Goal: Task Accomplishment & Management: Complete application form

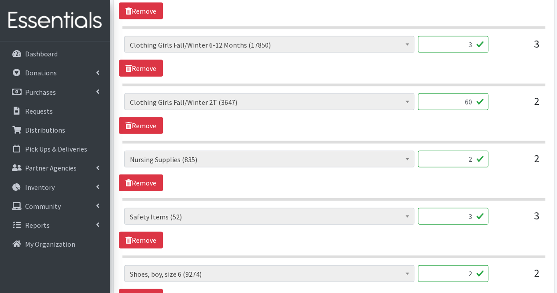
scroll to position [997, 0]
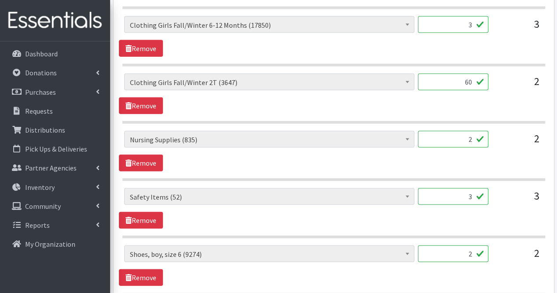
click at [452, 19] on input "3" at bounding box center [453, 24] width 70 height 17
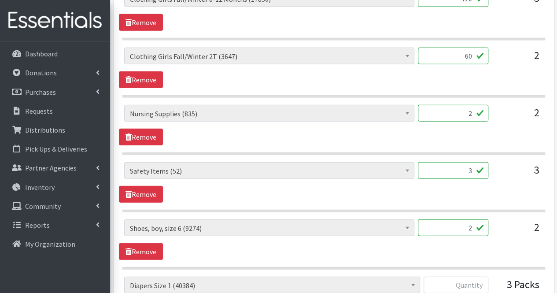
scroll to position [1024, 0]
type input "120"
click at [459, 106] on input "2" at bounding box center [453, 112] width 70 height 17
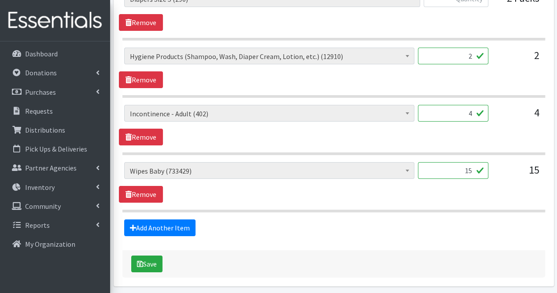
scroll to position [1560, 0]
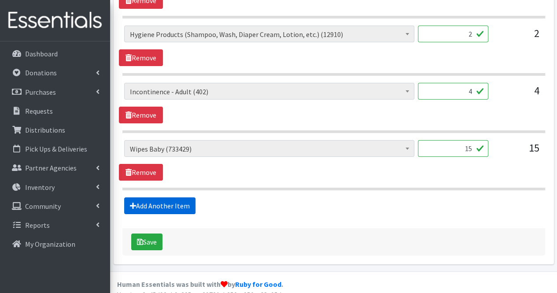
type input "230"
click at [188, 197] on link "Add Another Item" at bounding box center [159, 205] width 71 height 17
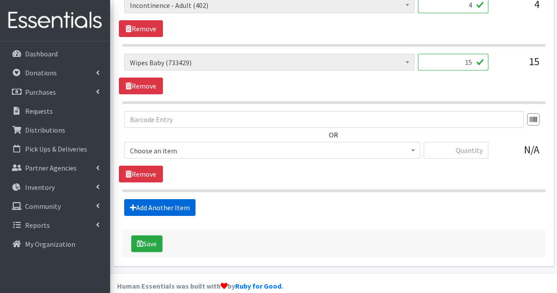
scroll to position [1648, 0]
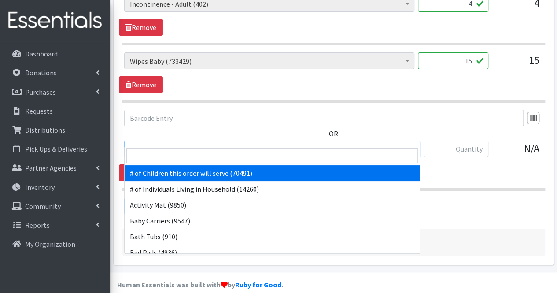
click at [307, 145] on span "# of Children this order will serve (70491)" at bounding box center [272, 148] width 296 height 17
click at [293, 158] on input "search" at bounding box center [271, 155] width 291 height 15
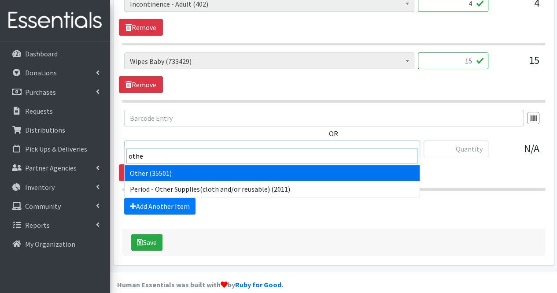
type input "other"
select select "316"
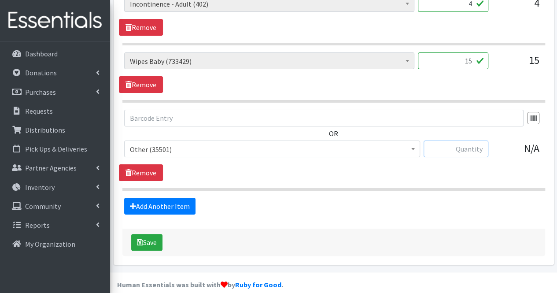
click at [478, 140] on input "text" at bounding box center [455, 148] width 65 height 17
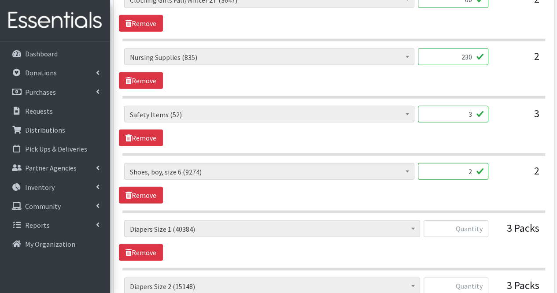
scroll to position [1079, 0]
type input "6"
click at [457, 109] on input "3" at bounding box center [453, 114] width 70 height 17
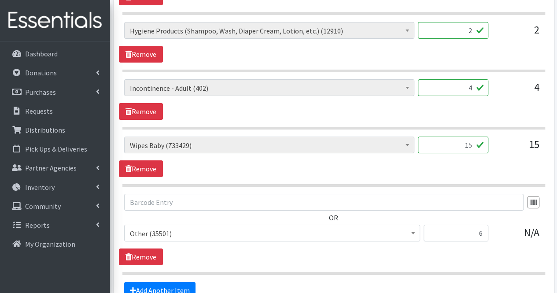
scroll to position [1648, 0]
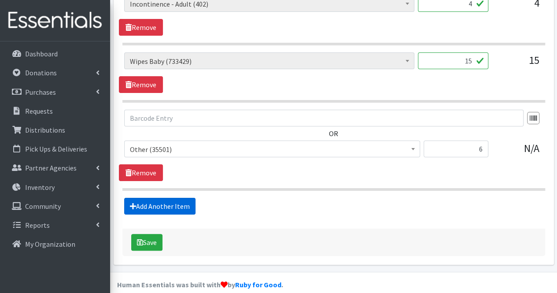
click at [173, 198] on link "Add Another Item" at bounding box center [159, 206] width 71 height 17
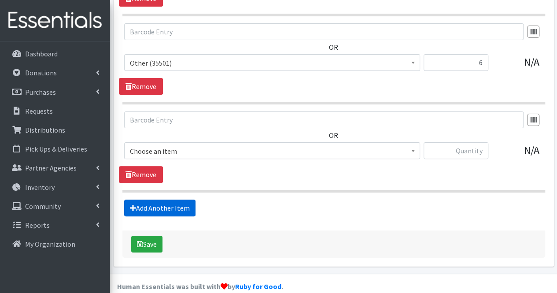
scroll to position [1735, 0]
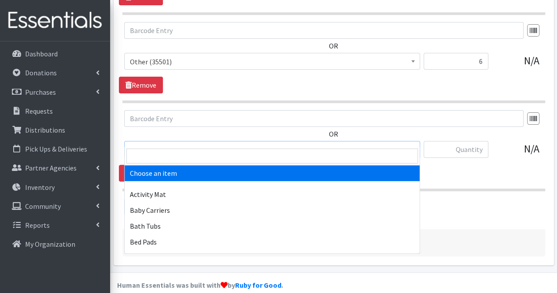
click at [173, 143] on span "Choose an item" at bounding box center [272, 149] width 284 height 12
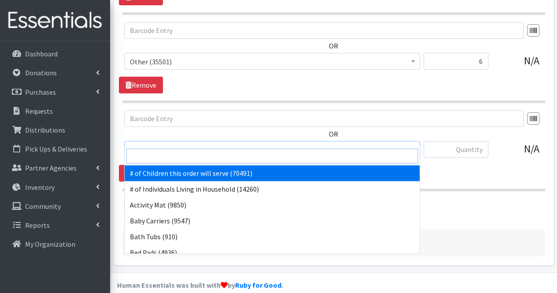
click at [166, 154] on input "search" at bounding box center [271, 155] width 291 height 15
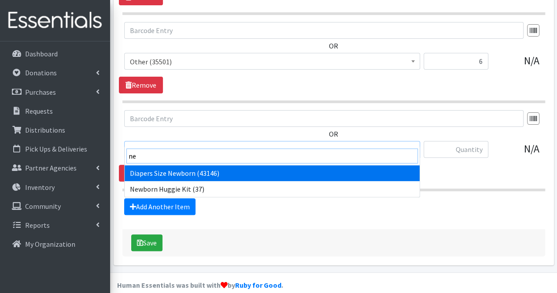
type input "n"
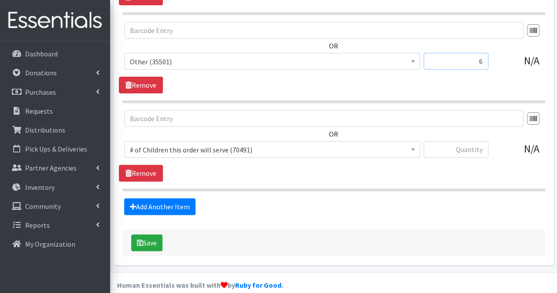
click at [484, 53] on input "6" at bounding box center [455, 61] width 65 height 17
type input "8"
click at [144, 167] on link "Remove" at bounding box center [141, 173] width 44 height 17
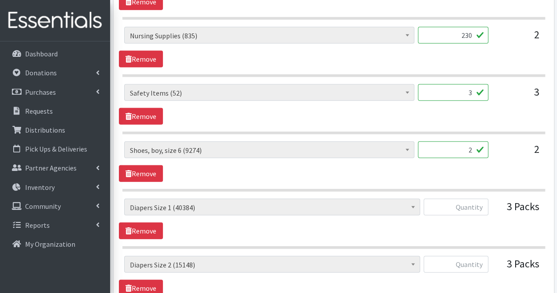
scroll to position [1101, 0]
click at [471, 86] on input "3" at bounding box center [453, 93] width 70 height 17
type input "0"
click at [458, 147] on input "2" at bounding box center [453, 150] width 70 height 17
type input "2"
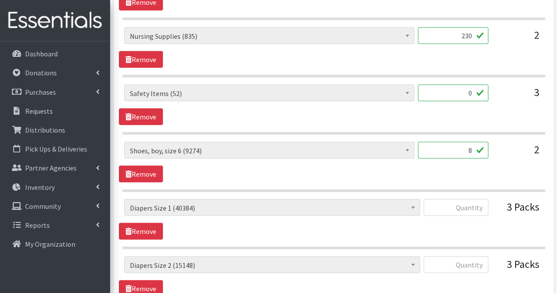
type input "8"
click at [461, 201] on input "text" at bounding box center [455, 207] width 65 height 17
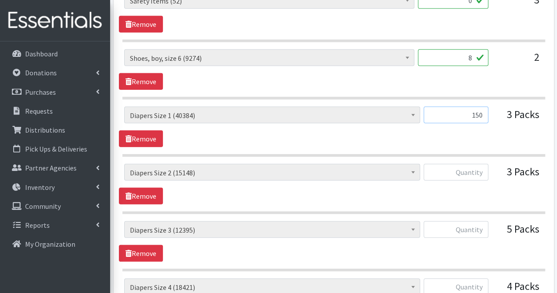
scroll to position [1194, 0]
type input "150"
click at [468, 163] on input "text" at bounding box center [455, 171] width 65 height 17
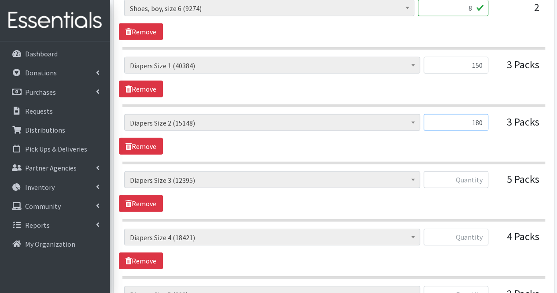
scroll to position [1264, 0]
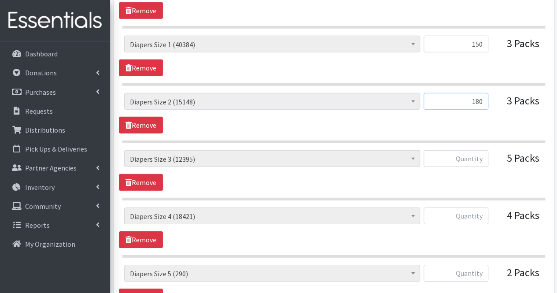
type input "180"
click at [467, 157] on input "text" at bounding box center [455, 158] width 65 height 17
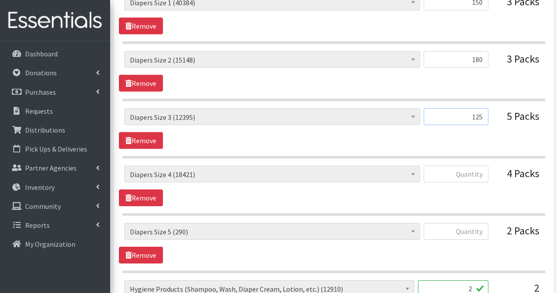
scroll to position [1307, 0]
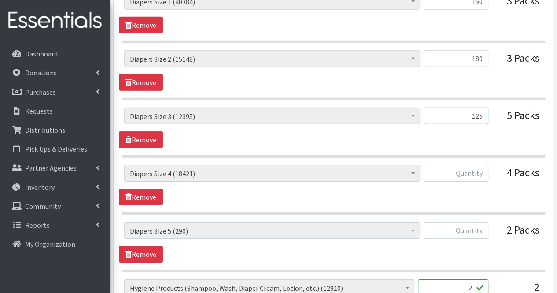
type input "125"
click at [470, 165] on input "text" at bounding box center [455, 173] width 65 height 17
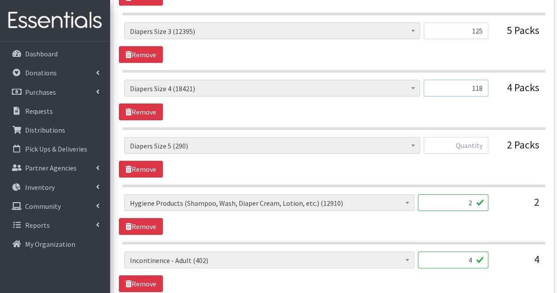
scroll to position [1392, 0]
type input "118"
click at [474, 140] on input "text" at bounding box center [455, 144] width 65 height 17
type input "0"
click at [461, 195] on input "2" at bounding box center [453, 202] width 70 height 17
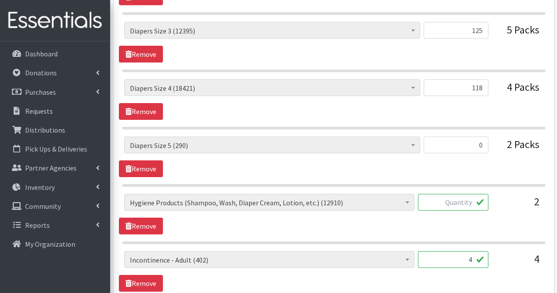
type input "1"
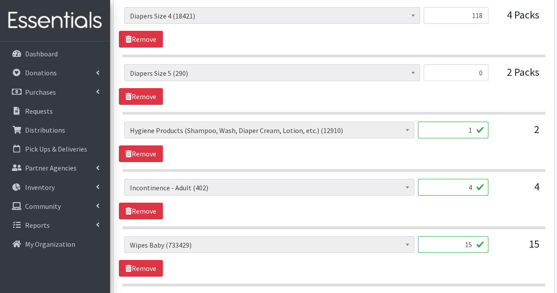
scroll to position [1463, 0]
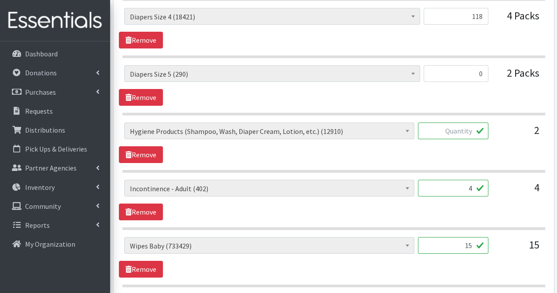
type input "2"
type input "1"
click at [518, 154] on section "# of Children this order will serve (70491) # of Individuals Living in Househol…" at bounding box center [333, 147] width 423 height 50
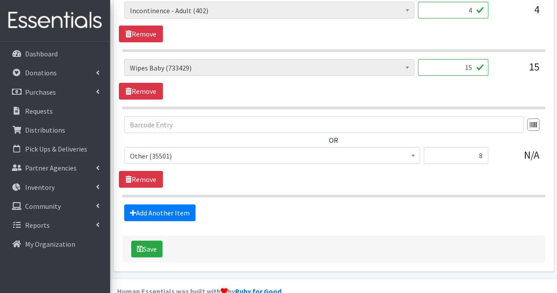
scroll to position [1648, 0]
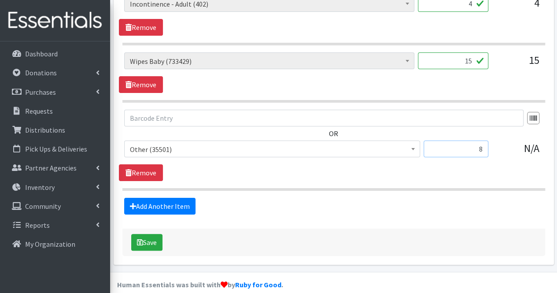
click at [485, 140] on input "8" at bounding box center [455, 148] width 65 height 17
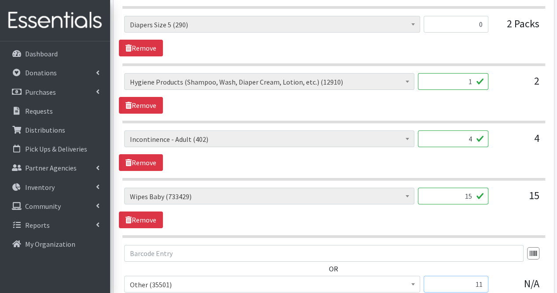
scroll to position [1513, 0]
type input "11"
click at [472, 130] on input "4" at bounding box center [453, 138] width 70 height 17
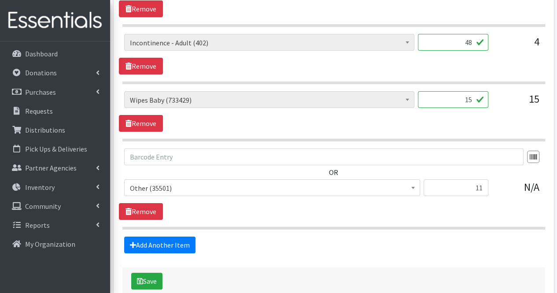
scroll to position [1614, 0]
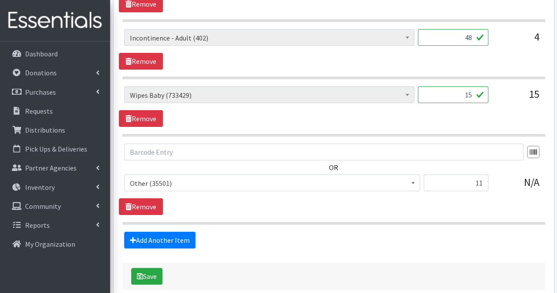
type input "48"
click at [467, 86] on input "15" at bounding box center [453, 94] width 70 height 17
type input "1"
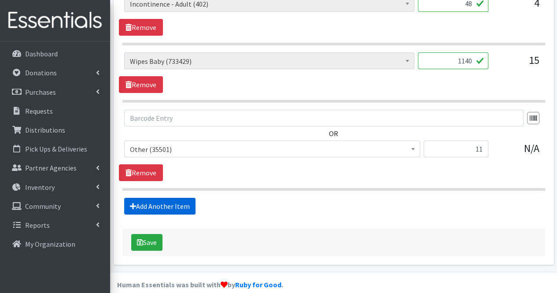
type input "1140"
click at [150, 198] on link "Add Another Item" at bounding box center [159, 206] width 71 height 17
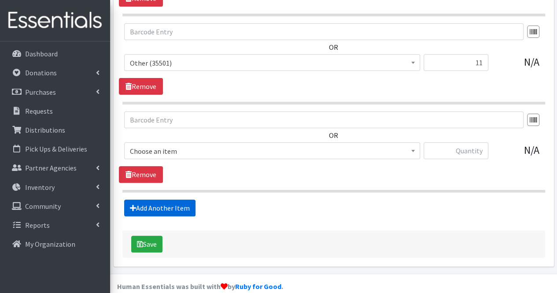
scroll to position [1735, 0]
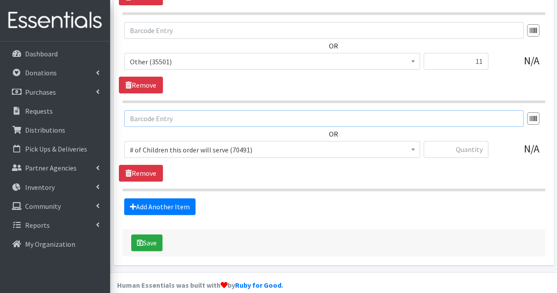
click at [162, 111] on input "text" at bounding box center [323, 118] width 399 height 17
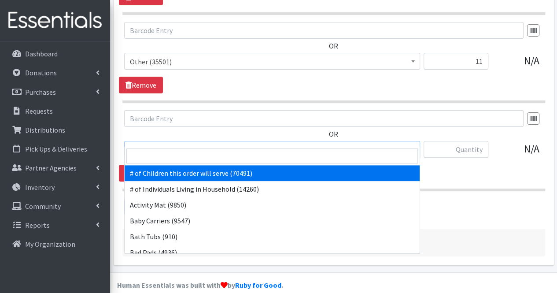
click at [162, 143] on span "# of Children this order will serve (70491)" at bounding box center [272, 149] width 284 height 12
click at [163, 151] on input "search" at bounding box center [271, 155] width 291 height 15
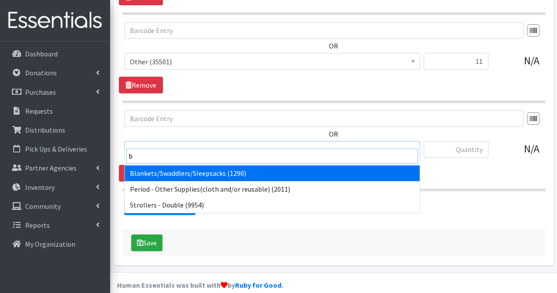
type input "bl"
select select "1933"
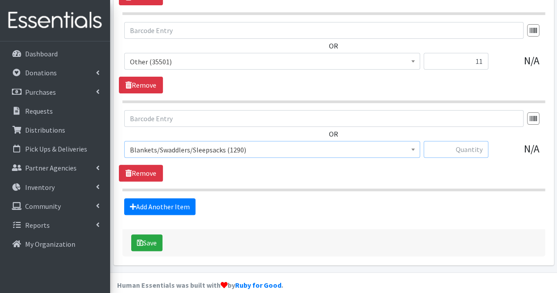
click at [474, 141] on input "text" at bounding box center [455, 149] width 65 height 17
type input "5"
click at [160, 199] on link "Add Another Item" at bounding box center [159, 206] width 71 height 17
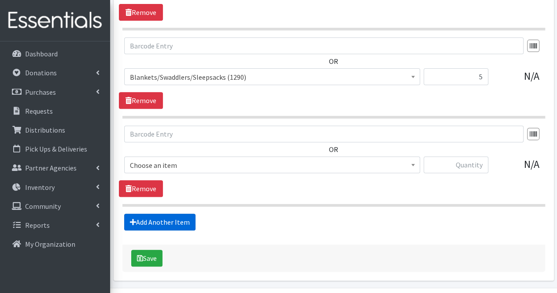
scroll to position [1823, 0]
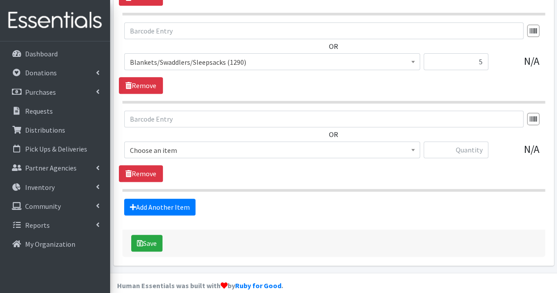
click at [204, 144] on span "Choose an item" at bounding box center [272, 150] width 284 height 12
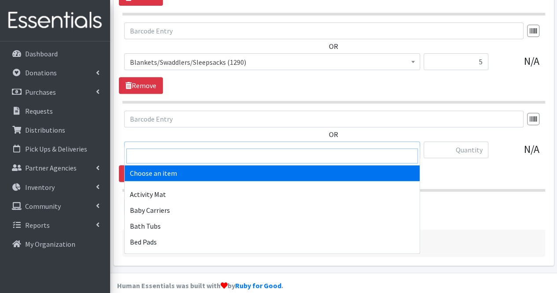
click at [202, 152] on input "search" at bounding box center [271, 155] width 291 height 15
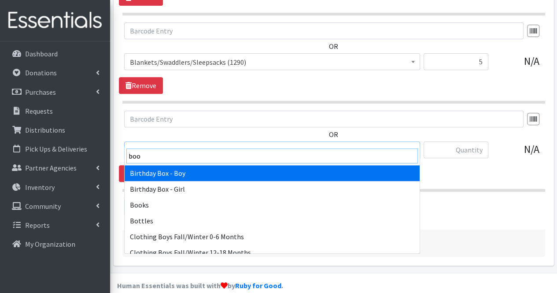
type input "book"
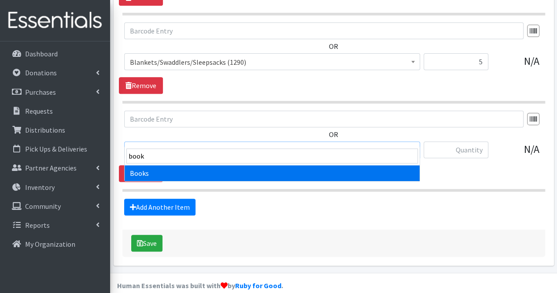
select select "1947"
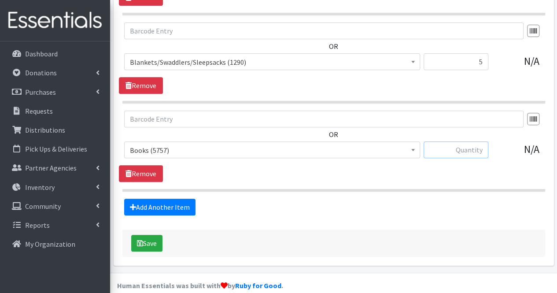
click at [475, 141] on input "text" at bounding box center [455, 149] width 65 height 17
type input "30"
click at [438, 126] on div "OR # of Children this order will serve (70491) # of Individuals Living in House…" at bounding box center [333, 137] width 429 height 55
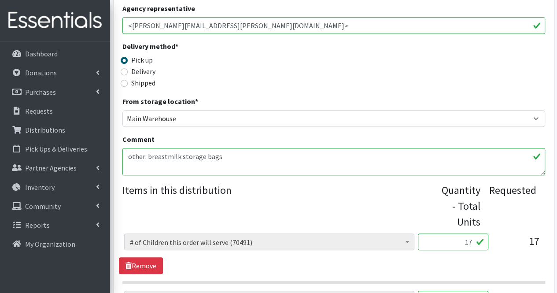
scroll to position [202, 0]
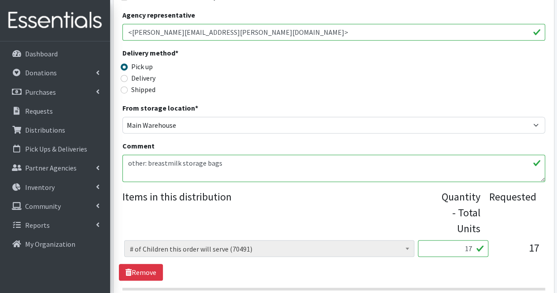
click at [246, 162] on textarea "other: breastmilk storage bags" at bounding box center [333, 167] width 423 height 27
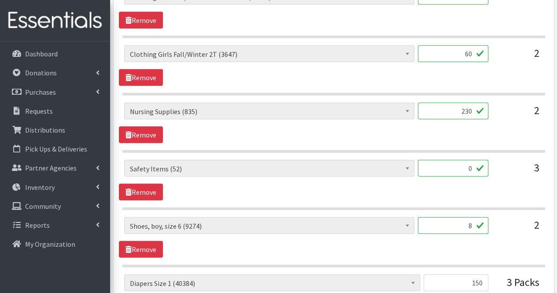
scroll to position [1026, 0]
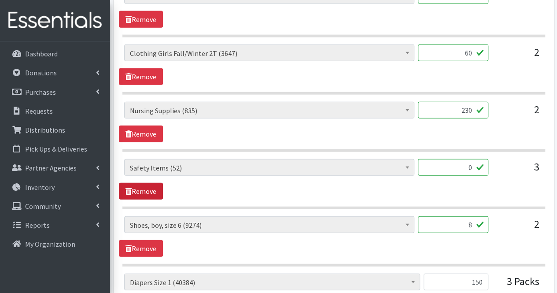
type textarea "other: breastmilk storage bags Moms, Thank you for your partnership. Due to qua…"
click at [148, 183] on link "Remove" at bounding box center [141, 191] width 44 height 17
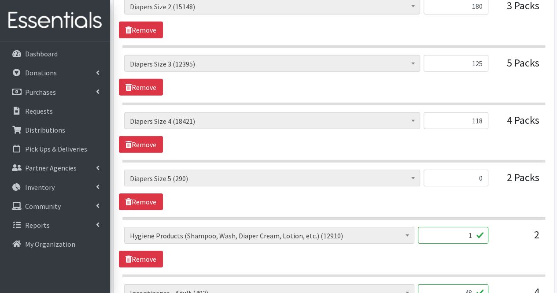
scroll to position [1302, 0]
click at [148, 193] on link "Remove" at bounding box center [141, 201] width 44 height 17
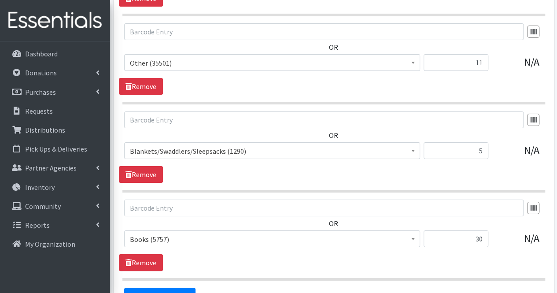
scroll to position [1709, 0]
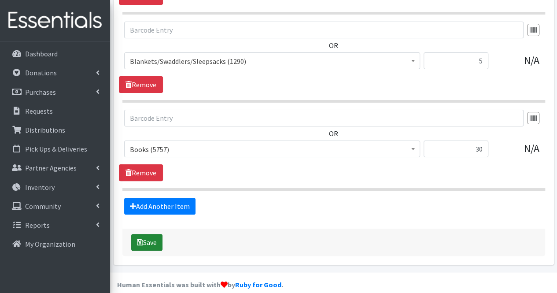
click at [140, 239] on icon "submit" at bounding box center [140, 242] width 6 height 7
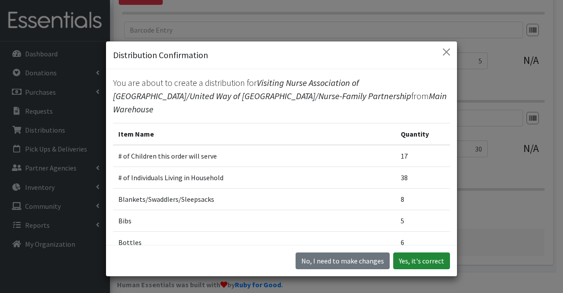
click at [422, 258] on button "Yes, it's correct" at bounding box center [421, 260] width 57 height 17
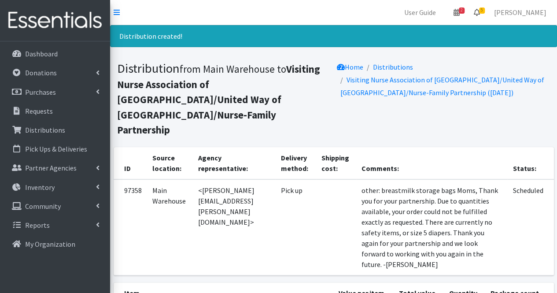
click at [480, 15] on icon at bounding box center [477, 12] width 6 height 7
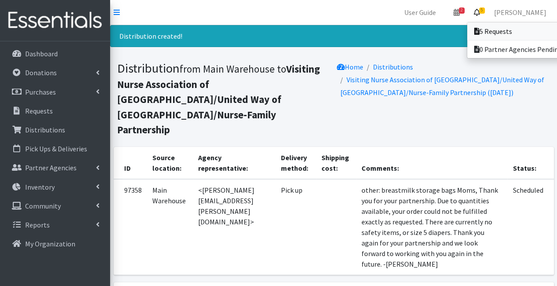
click at [501, 30] on link "5 Requests" at bounding box center [528, 31] width 122 height 18
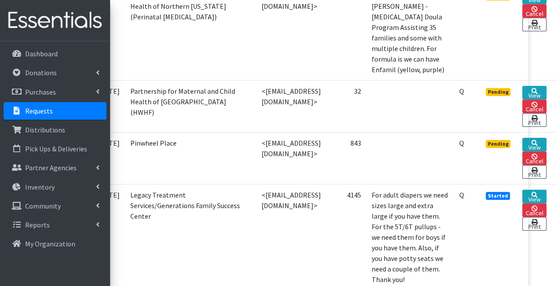
scroll to position [294, 62]
click at [536, 138] on link "View" at bounding box center [534, 145] width 24 height 14
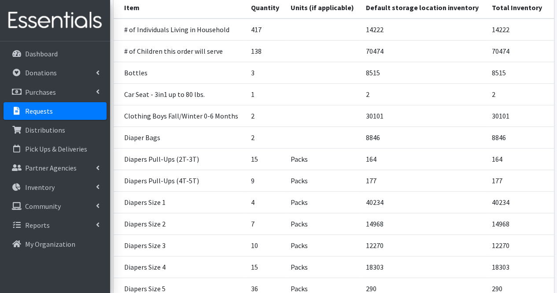
scroll to position [132, 0]
click at [536, 125] on td "30101" at bounding box center [519, 115] width 67 height 22
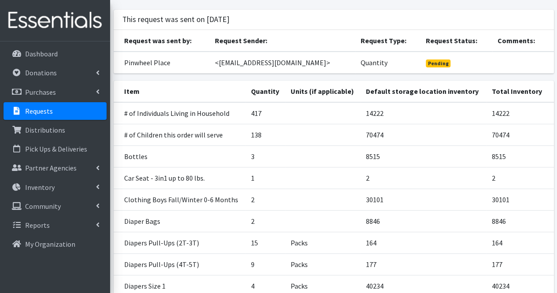
scroll to position [0, 0]
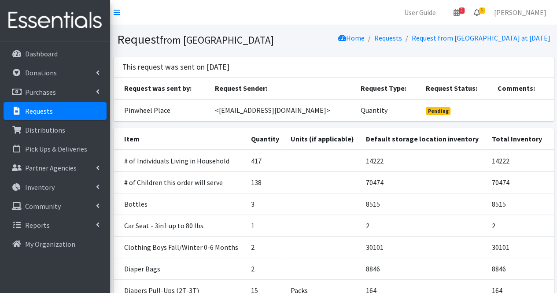
click at [485, 10] on span "5" at bounding box center [482, 10] width 6 height 6
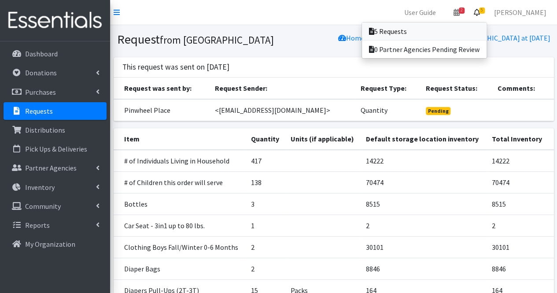
click at [474, 37] on link "5 Requests" at bounding box center [424, 31] width 125 height 18
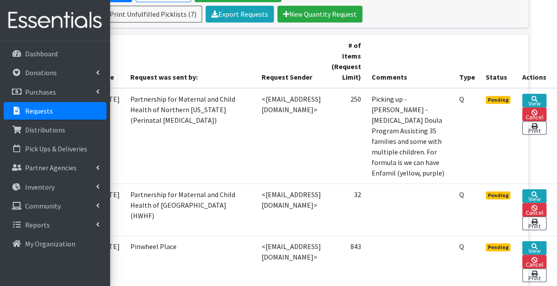
scroll to position [191, 62]
click at [540, 189] on link "View" at bounding box center [534, 196] width 24 height 14
click at [546, 101] on link "View" at bounding box center [534, 101] width 24 height 14
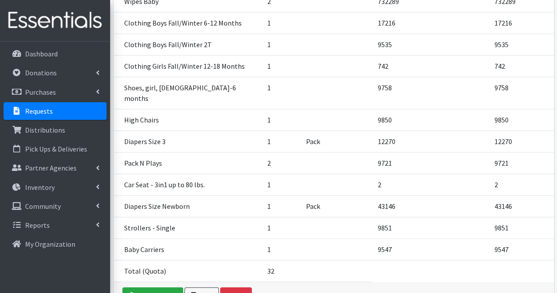
scroll to position [279, 0]
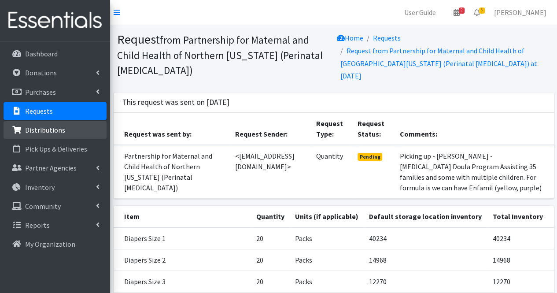
click at [30, 132] on p "Distributions" at bounding box center [45, 129] width 40 height 9
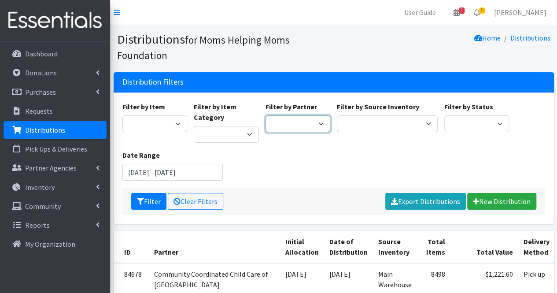
click at [307, 127] on select "Acenda Integrated Health - FSC Acenda Integrated Health - Maternal Health Alter…" at bounding box center [297, 123] width 65 height 17
select select "3537"
click at [265, 115] on select "Acenda Integrated Health - FSC Acenda Integrated Health - Maternal Health Alter…" at bounding box center [297, 123] width 65 height 17
click at [153, 204] on button "Filter" at bounding box center [148, 201] width 35 height 17
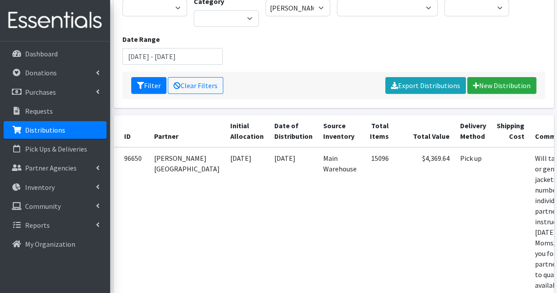
scroll to position [0, 48]
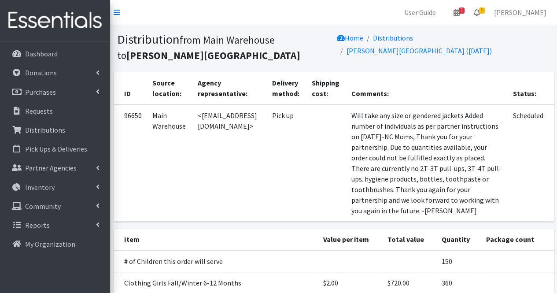
click at [480, 13] on icon at bounding box center [477, 12] width 6 height 7
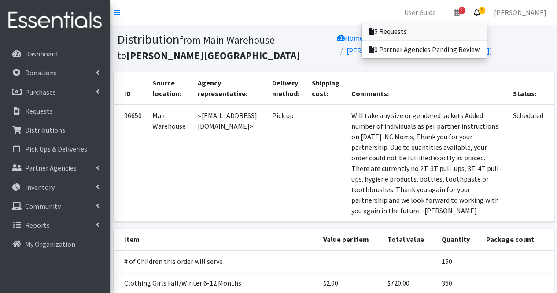
click at [467, 27] on link "5 Requests" at bounding box center [424, 31] width 125 height 18
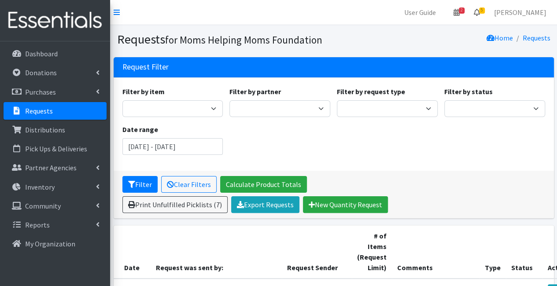
click at [487, 14] on link "5" at bounding box center [477, 13] width 20 height 18
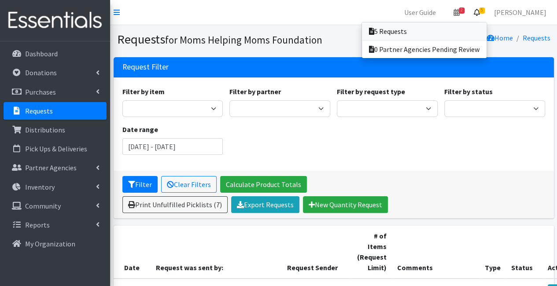
click at [468, 31] on link "5 Requests" at bounding box center [424, 31] width 125 height 18
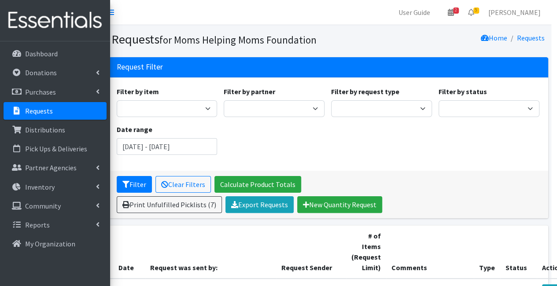
scroll to position [0, 8]
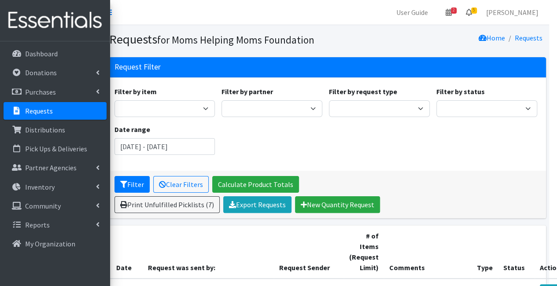
click at [472, 13] on icon at bounding box center [469, 12] width 6 height 7
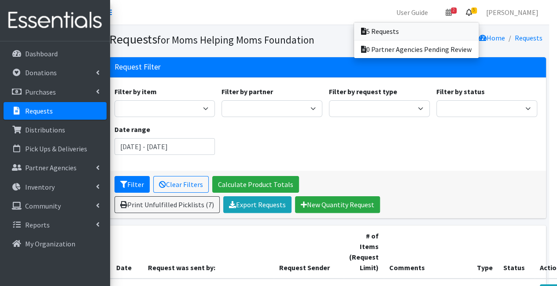
click at [468, 29] on link "5 Requests" at bounding box center [416, 31] width 125 height 18
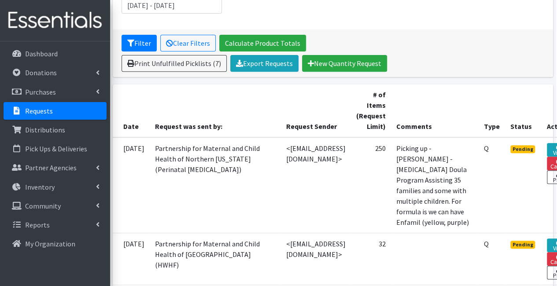
scroll to position [143, 1]
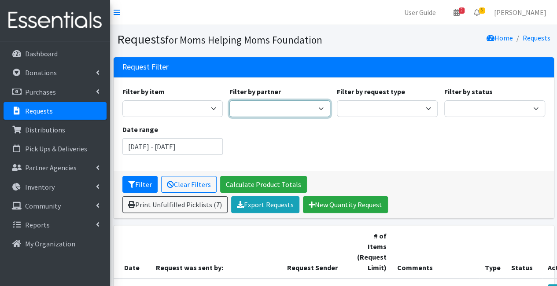
click at [289, 112] on select "A Better Choice Empowerment Center Acenda Integrated Health - FSC Acenda Integr…" at bounding box center [279, 108] width 101 height 17
click at [268, 103] on select "A Better Choice Empowerment Center Acenda Integrated Health - FSC Acenda Integr…" at bounding box center [279, 108] width 101 height 17
click at [268, 104] on select "A Better Choice Empowerment Center Acenda Integrated Health - FSC Acenda Integr…" at bounding box center [279, 108] width 101 height 17
select select "618"
click at [229, 100] on select "A Better Choice Empowerment Center Acenda Integrated Health - FSC Acenda Integr…" at bounding box center [279, 108] width 101 height 17
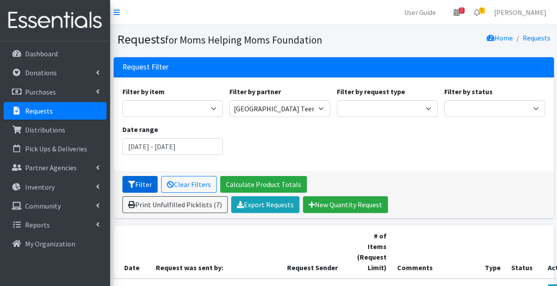
click at [147, 185] on button "Filter" at bounding box center [139, 184] width 35 height 17
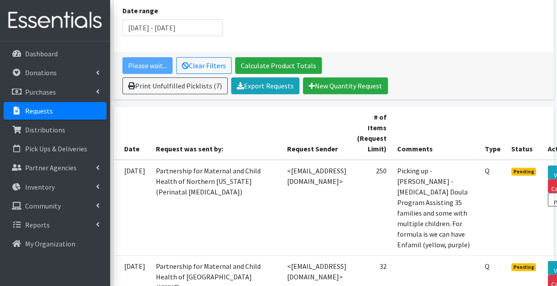
scroll to position [141, 0]
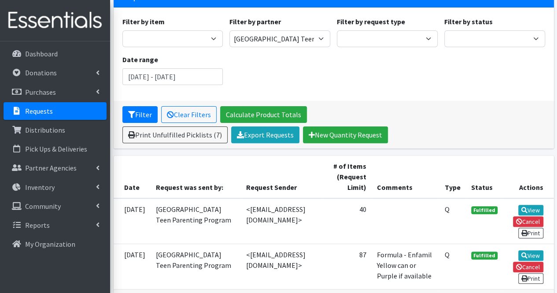
scroll to position [70, 0]
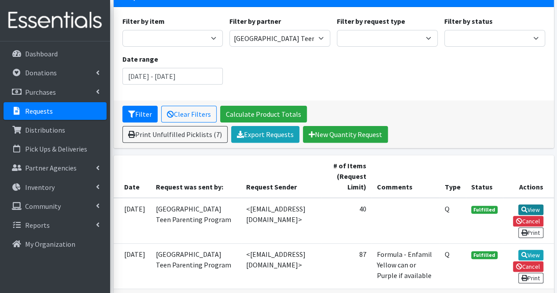
click at [539, 208] on link "View" at bounding box center [530, 209] width 25 height 11
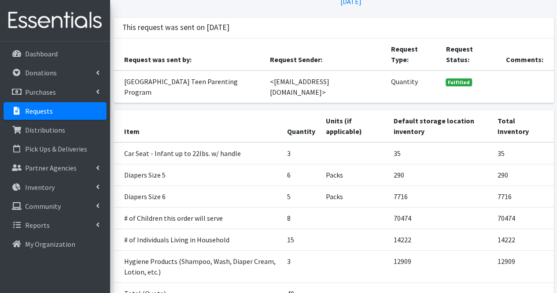
scroll to position [118, 0]
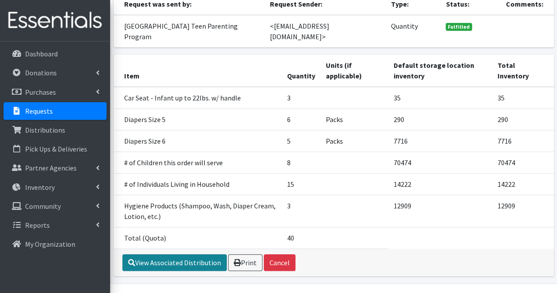
click at [200, 254] on link "View Associated Distribution" at bounding box center [174, 262] width 104 height 17
